Goal: Use online tool/utility: Use online tool/utility

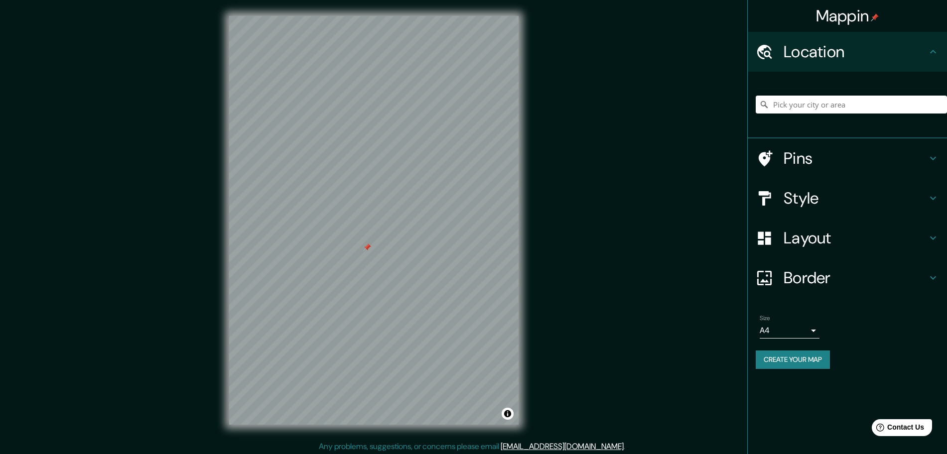
click at [833, 231] on h4 "Layout" at bounding box center [855, 238] width 143 height 20
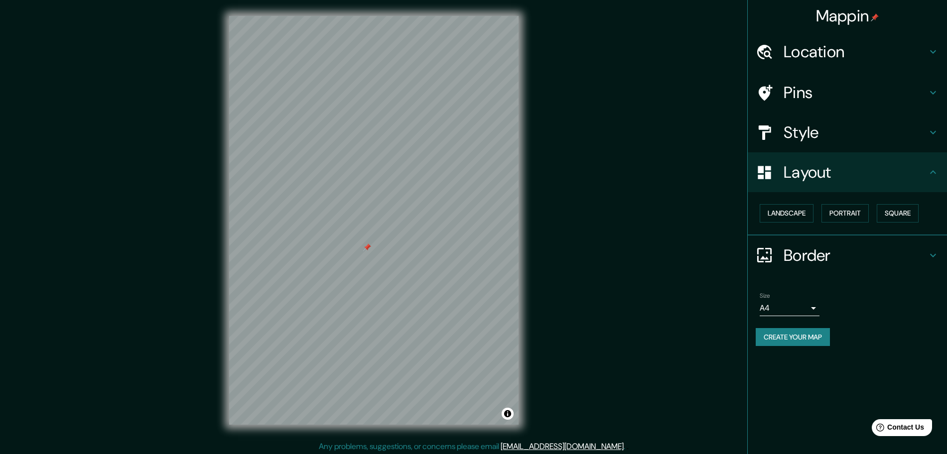
click at [844, 201] on div "Landscape [GEOGRAPHIC_DATA]" at bounding box center [851, 213] width 191 height 26
click at [851, 213] on button "Portrait" at bounding box center [845, 213] width 47 height 18
click at [895, 215] on button "Square" at bounding box center [898, 213] width 42 height 18
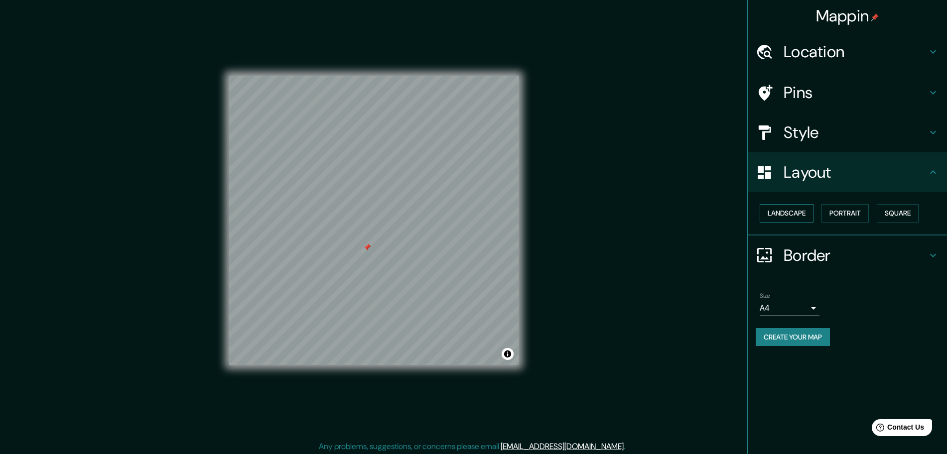
click at [787, 211] on button "Landscape" at bounding box center [787, 213] width 54 height 18
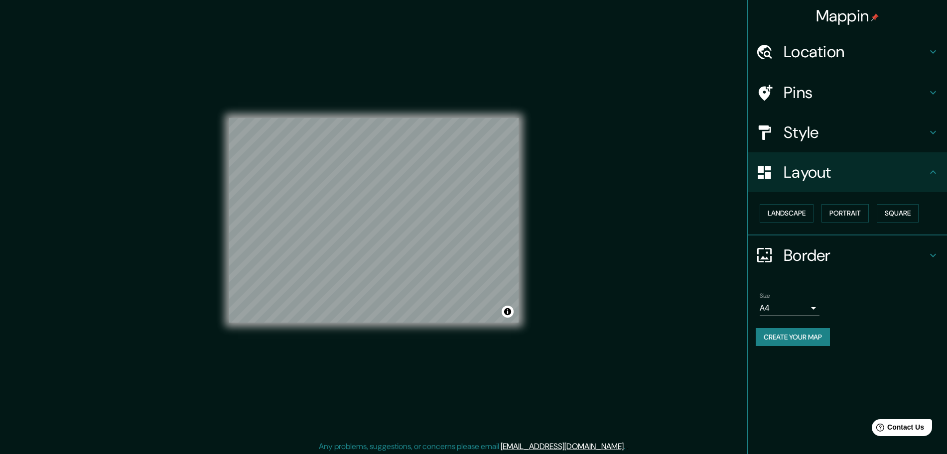
click at [404, 349] on div "© Mapbox © OpenStreetMap Improve this map" at bounding box center [373, 220] width 289 height 409
click at [404, 353] on div "© Mapbox © OpenStreetMap Improve this map" at bounding box center [373, 220] width 289 height 409
click at [437, 425] on div "© Mapbox © OpenStreetMap Improve this map" at bounding box center [373, 220] width 321 height 441
drag, startPoint x: 437, startPoint y: 425, endPoint x: 402, endPoint y: 346, distance: 86.6
click at [436, 424] on div "© Mapbox © OpenStreetMap Improve this map" at bounding box center [373, 220] width 321 height 441
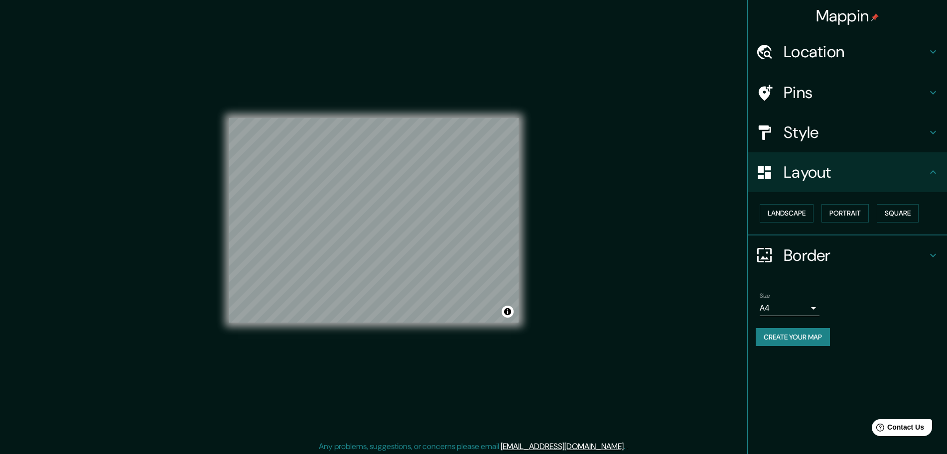
click at [717, 282] on div "Mappin Location Pins Style Layout Landscape Portrait Square Border Choose a bor…" at bounding box center [473, 228] width 947 height 457
